Goal: Task Accomplishment & Management: Use online tool/utility

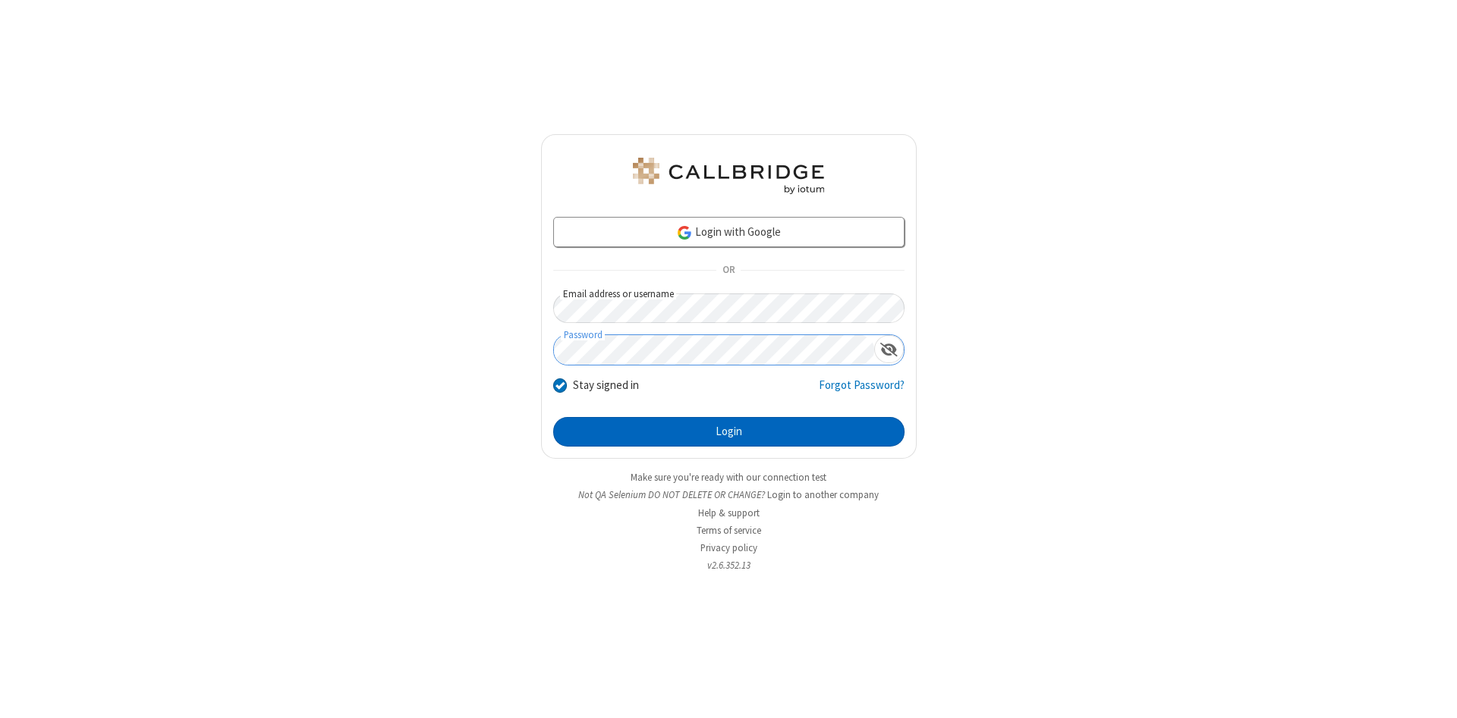
click at [728, 432] on button "Login" at bounding box center [728, 432] width 351 height 30
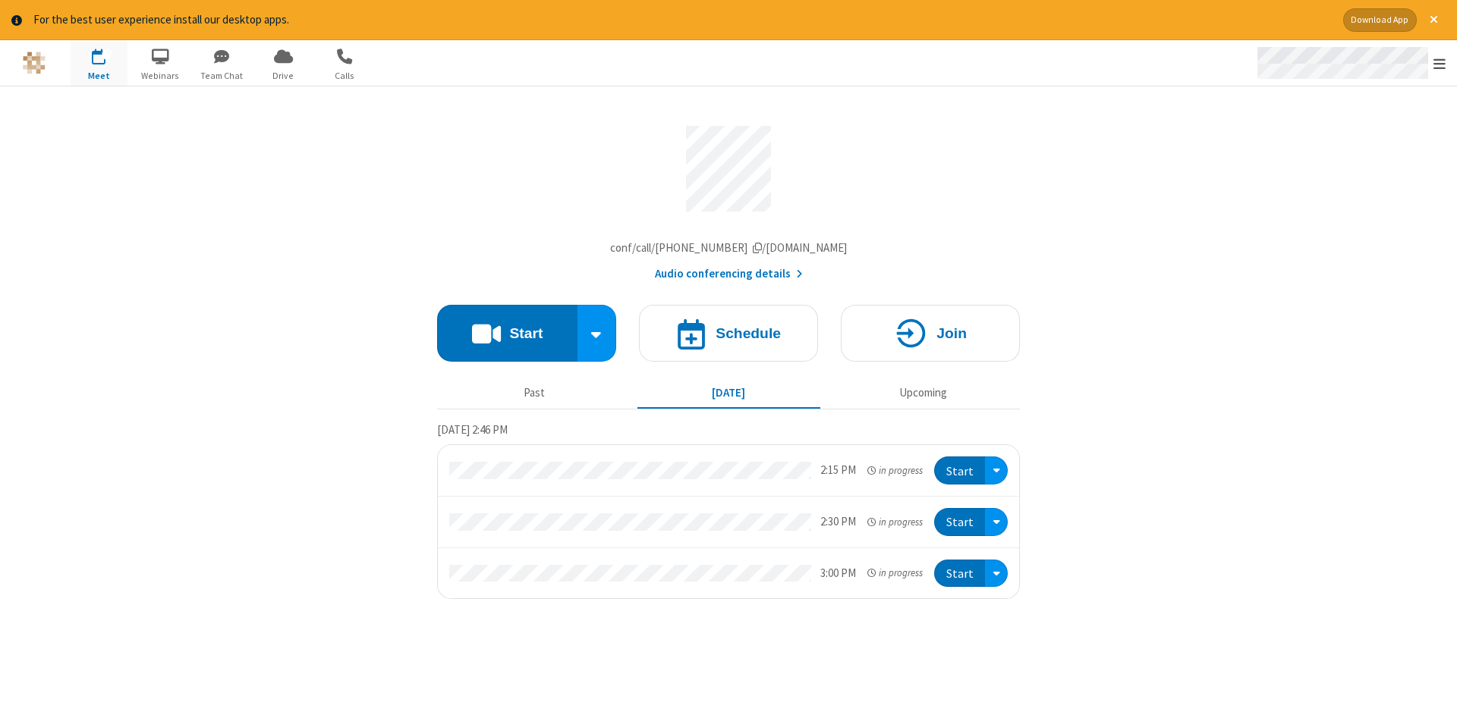
click at [1439, 64] on span "Open menu" at bounding box center [1439, 63] width 12 height 15
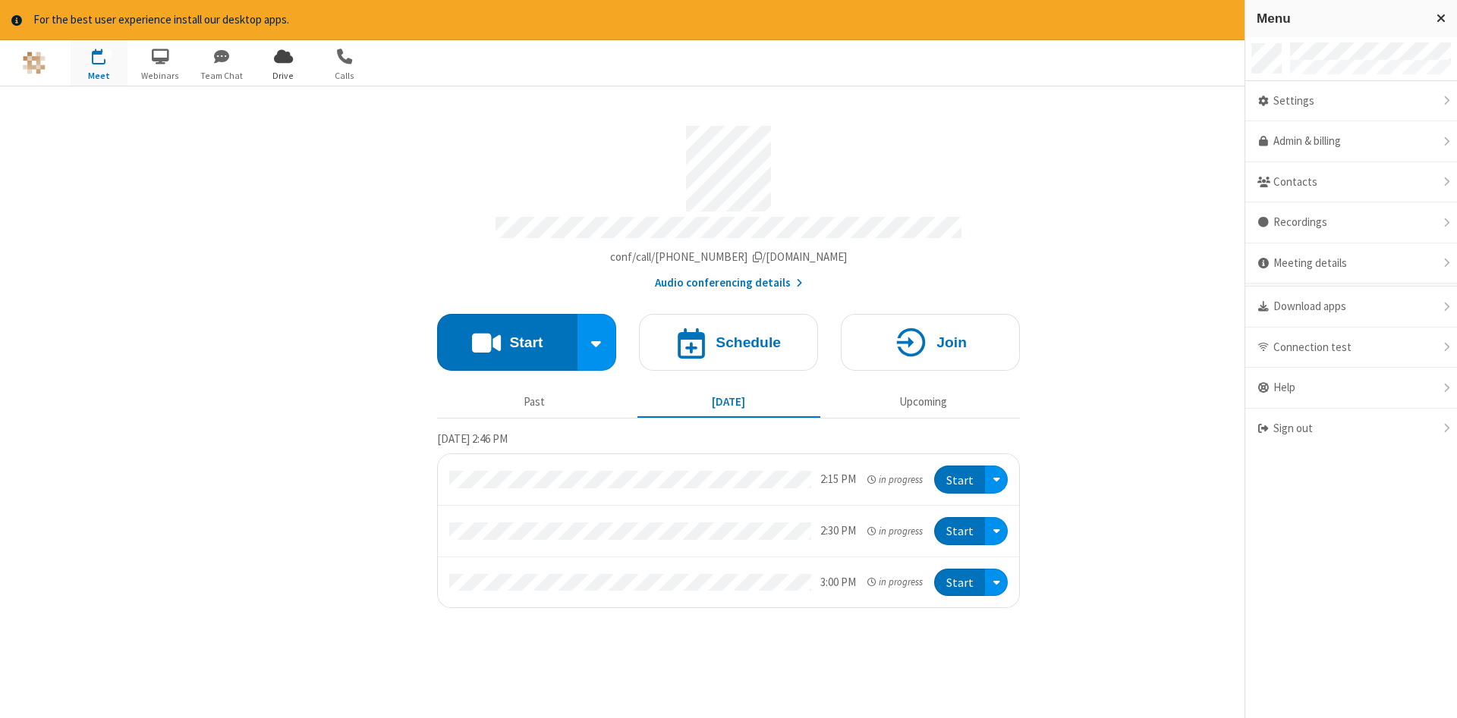
click at [283, 75] on span "Drive" at bounding box center [283, 76] width 57 height 14
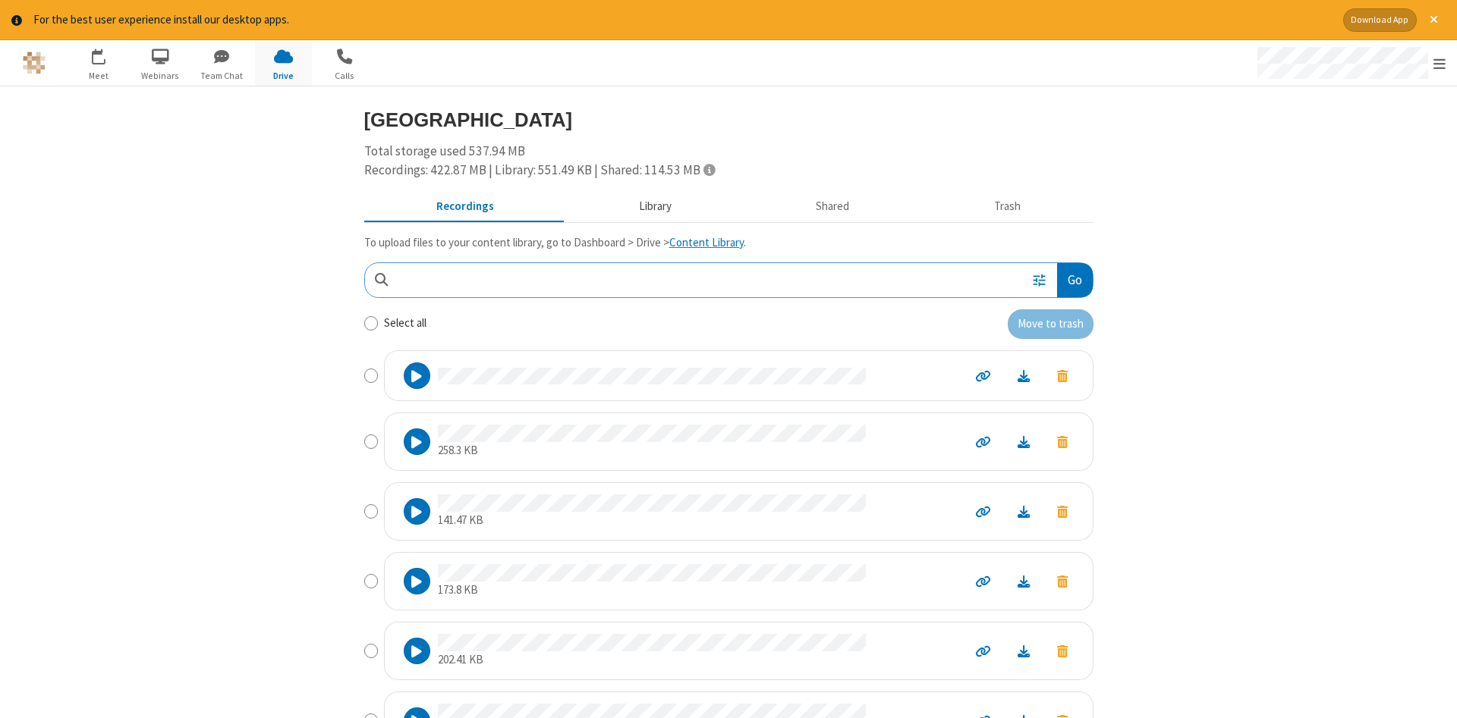
click at [652, 206] on button "Library" at bounding box center [655, 206] width 178 height 29
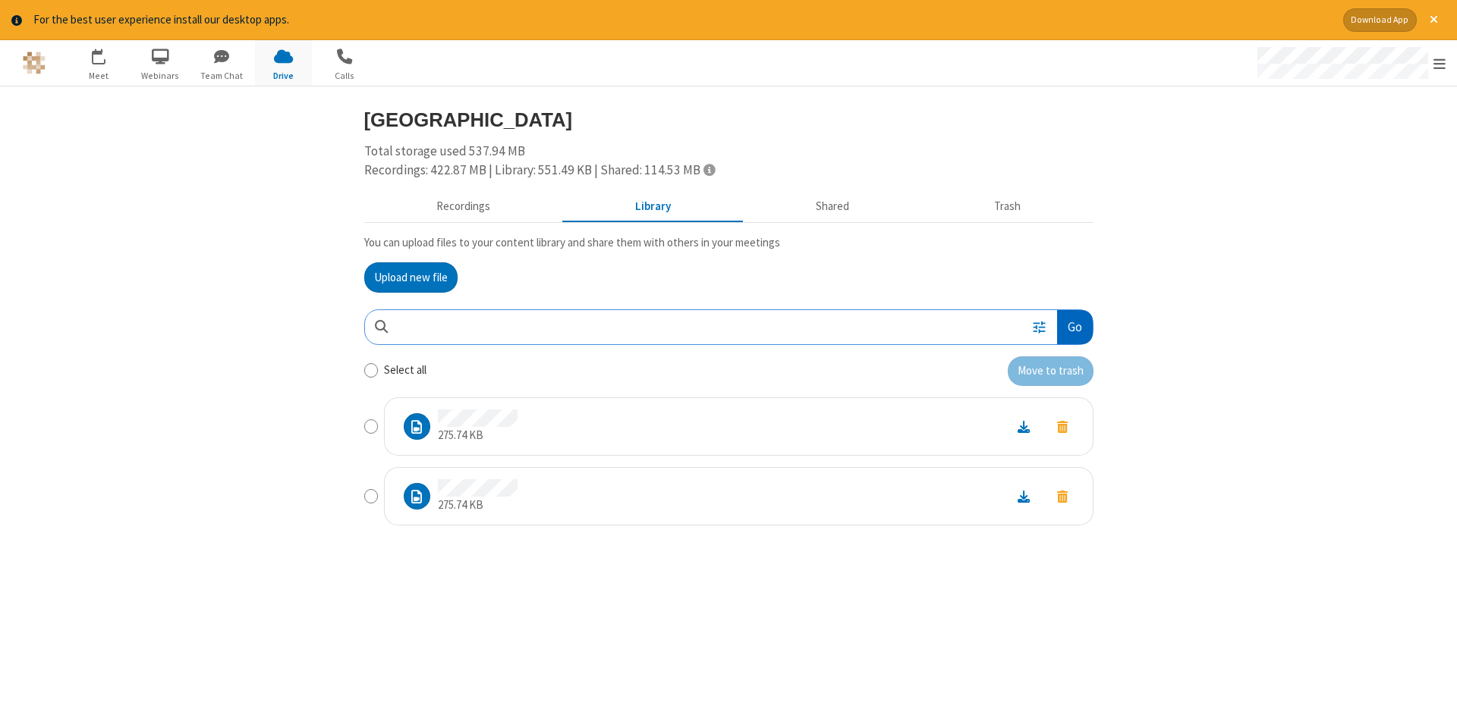
click at [1074, 327] on button "Go" at bounding box center [1074, 327] width 35 height 34
click at [410, 277] on button "Upload new file" at bounding box center [410, 278] width 93 height 30
